Goal: Go to known website: Access a specific website the user already knows

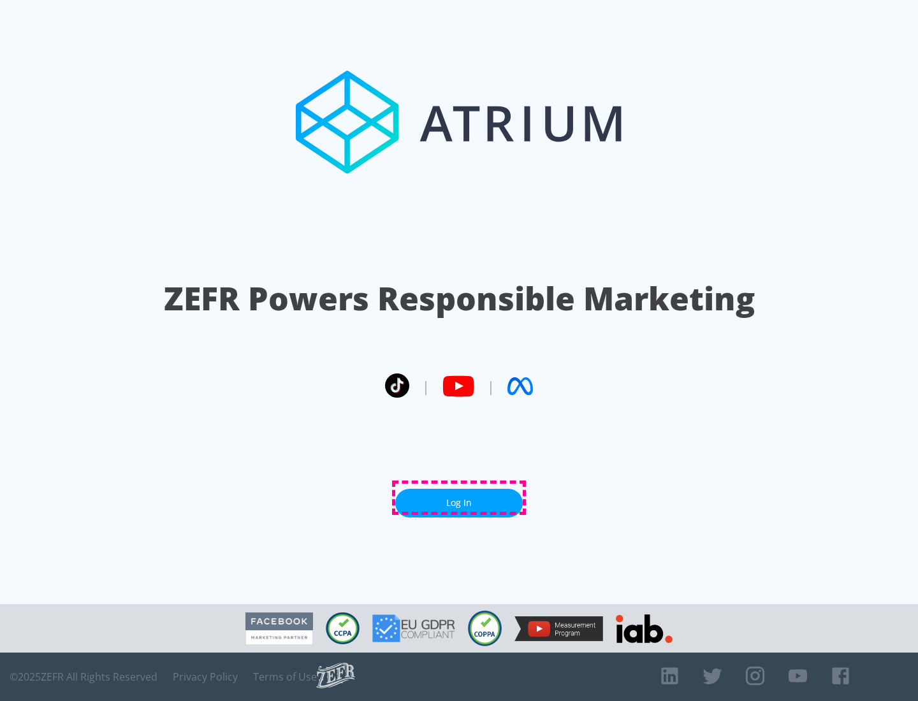
click at [459, 498] on link "Log In" at bounding box center [459, 503] width 128 height 29
